Goal: Information Seeking & Learning: Learn about a topic

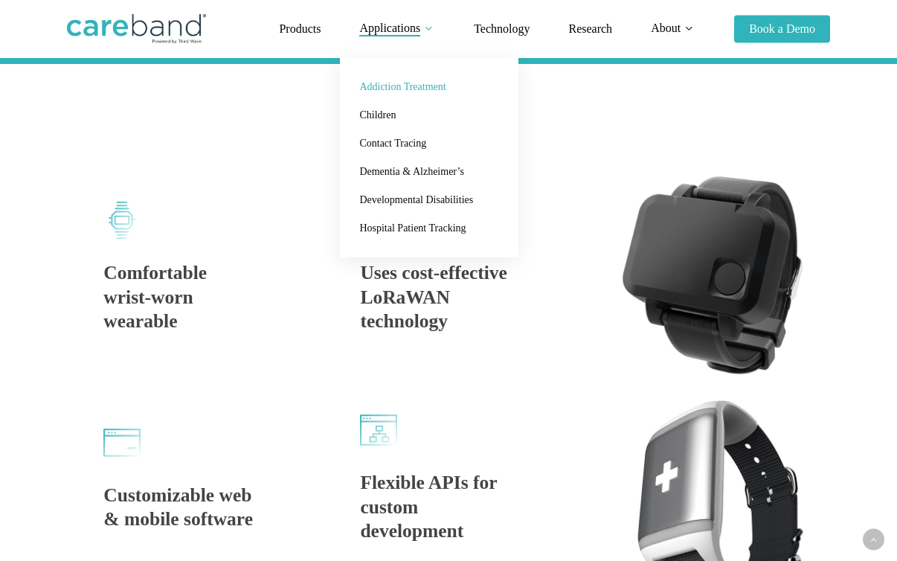
scroll to position [968, 0]
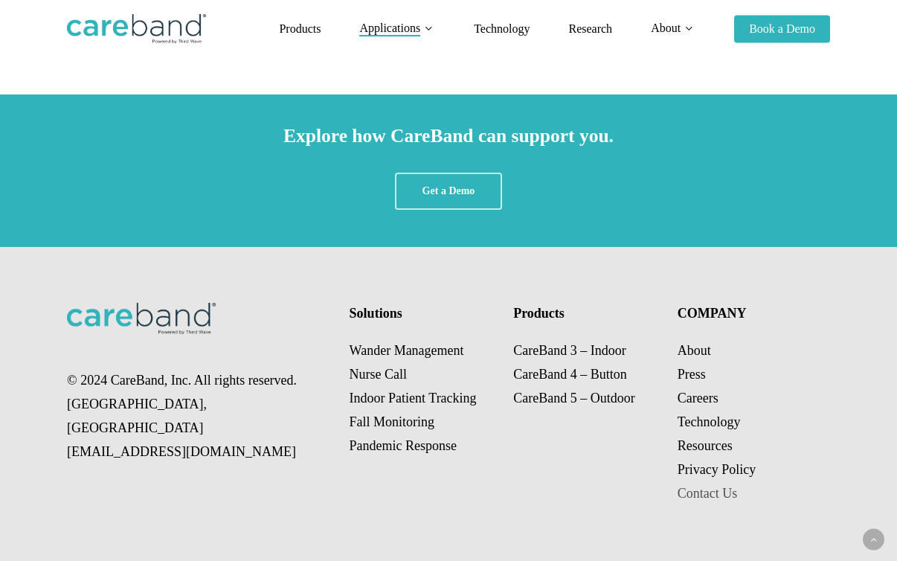
click at [708, 497] on link "Contact Us" at bounding box center [708, 493] width 60 height 15
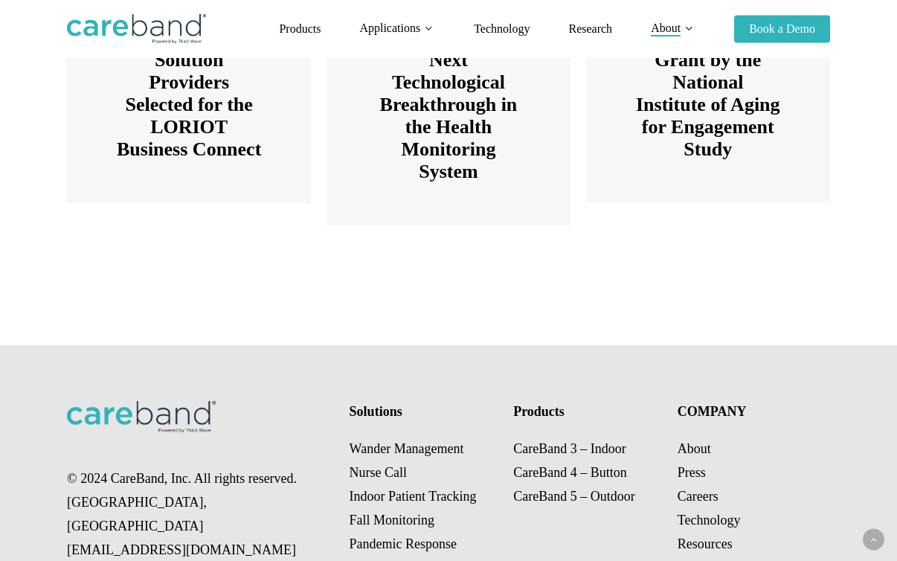
scroll to position [2140, 0]
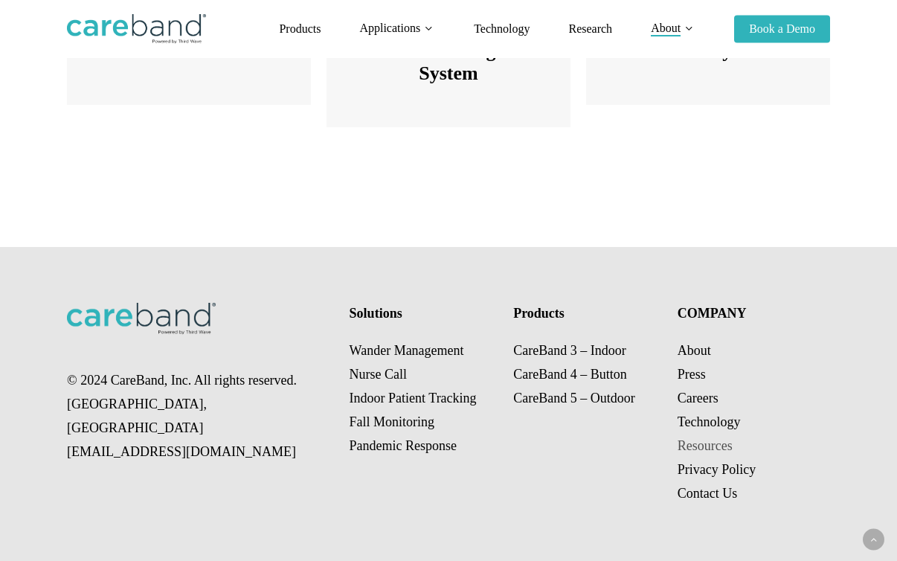
click at [692, 447] on link "Resources" at bounding box center [705, 445] width 55 height 15
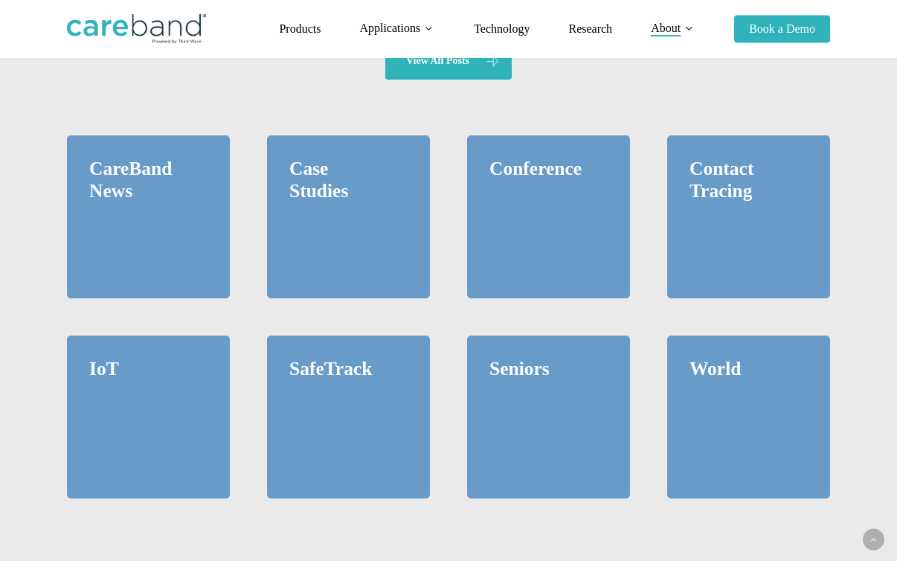
scroll to position [1213, 0]
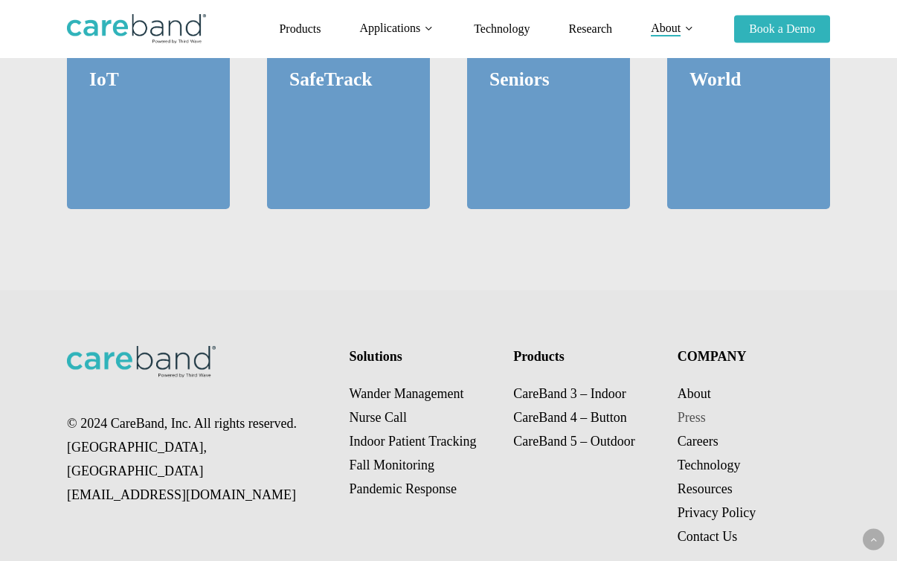
click at [690, 410] on link "Press" at bounding box center [692, 417] width 28 height 15
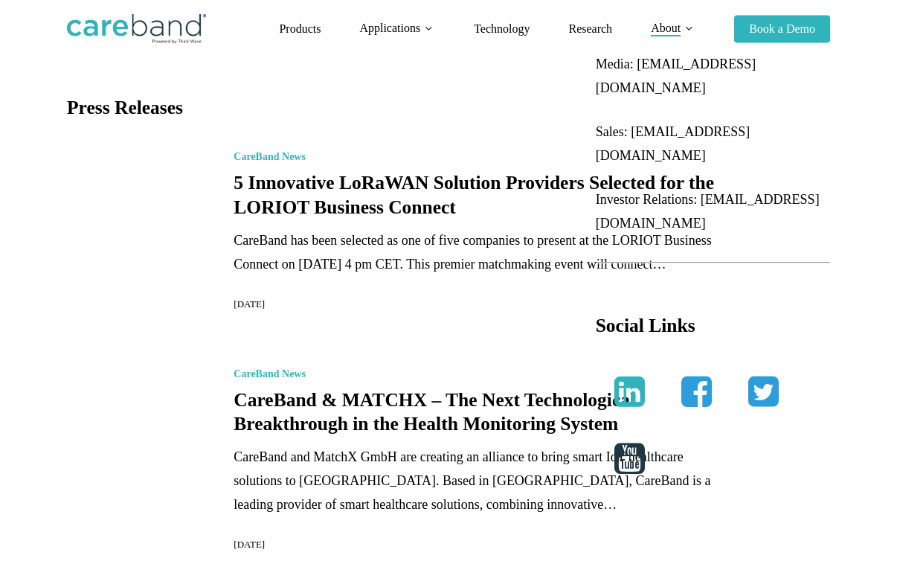
scroll to position [138, 0]
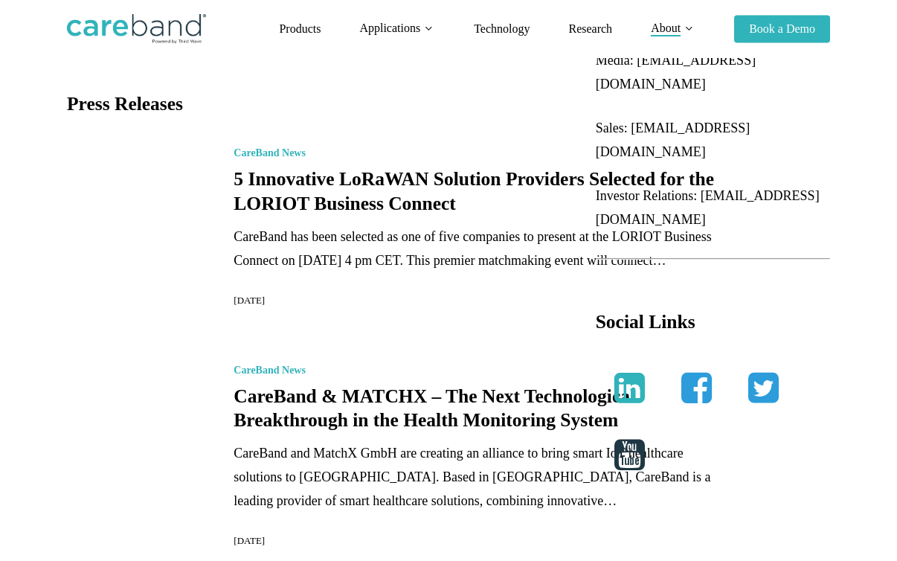
click at [638, 397] on link "CareBand & MATCHX – The Next Technological Breakthrough in the Health Monitorin…" at bounding box center [480, 454] width 494 height 196
click at [301, 28] on span "Products" at bounding box center [300, 28] width 42 height 13
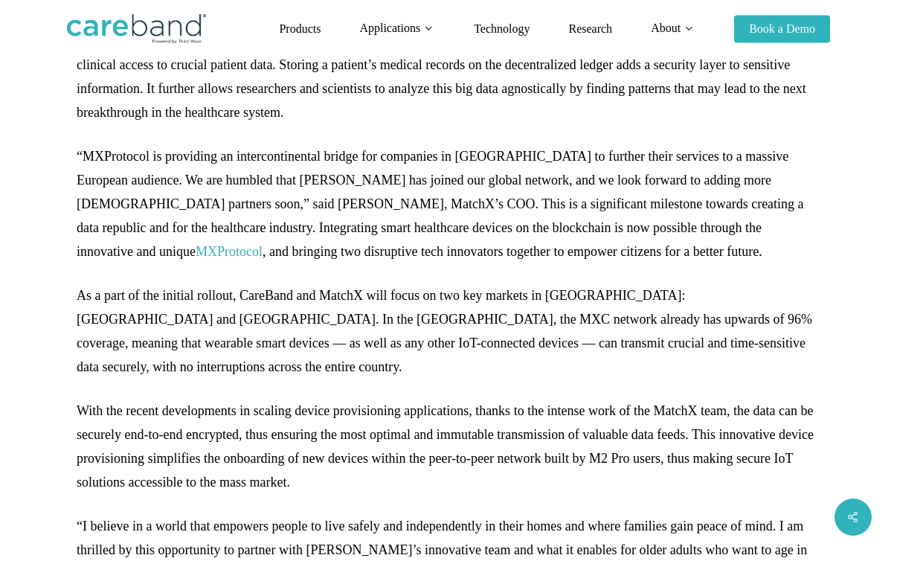
scroll to position [924, 0]
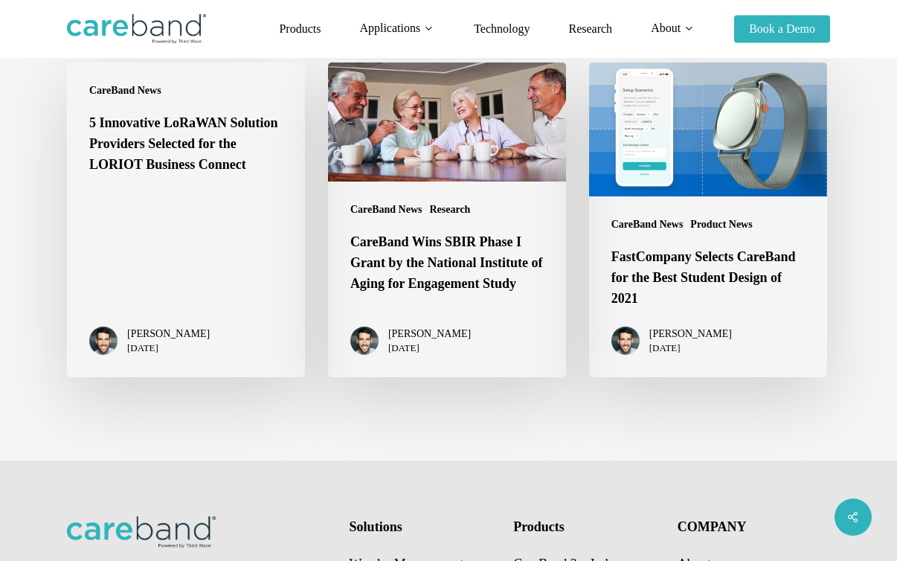
scroll to position [2202, 0]
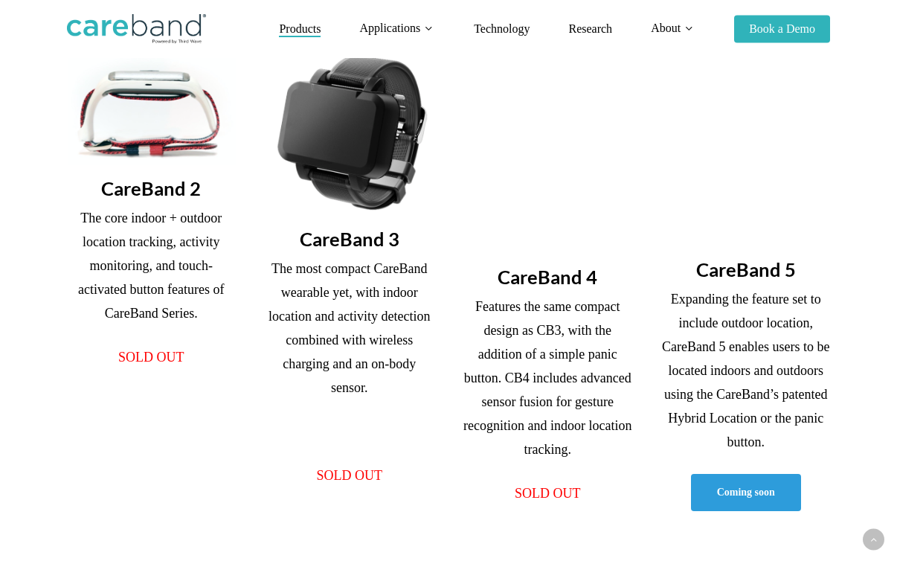
scroll to position [380, 0]
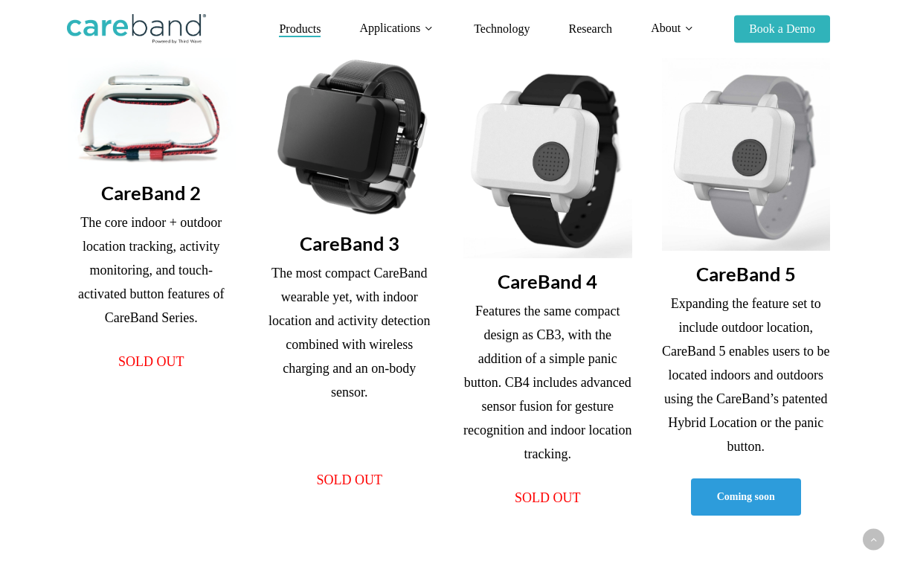
click at [531, 216] on img at bounding box center [547, 158] width 169 height 202
